Goal: Navigation & Orientation: Find specific page/section

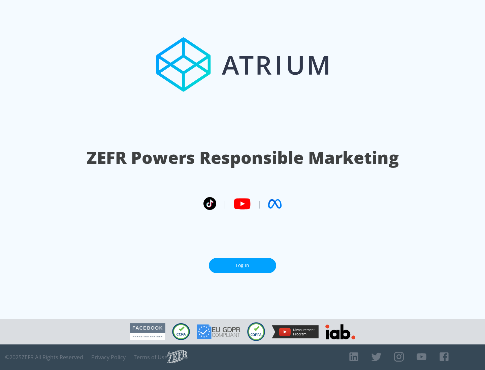
click at [242, 266] on link "Log In" at bounding box center [242, 265] width 67 height 15
